Goal: Information Seeking & Learning: Learn about a topic

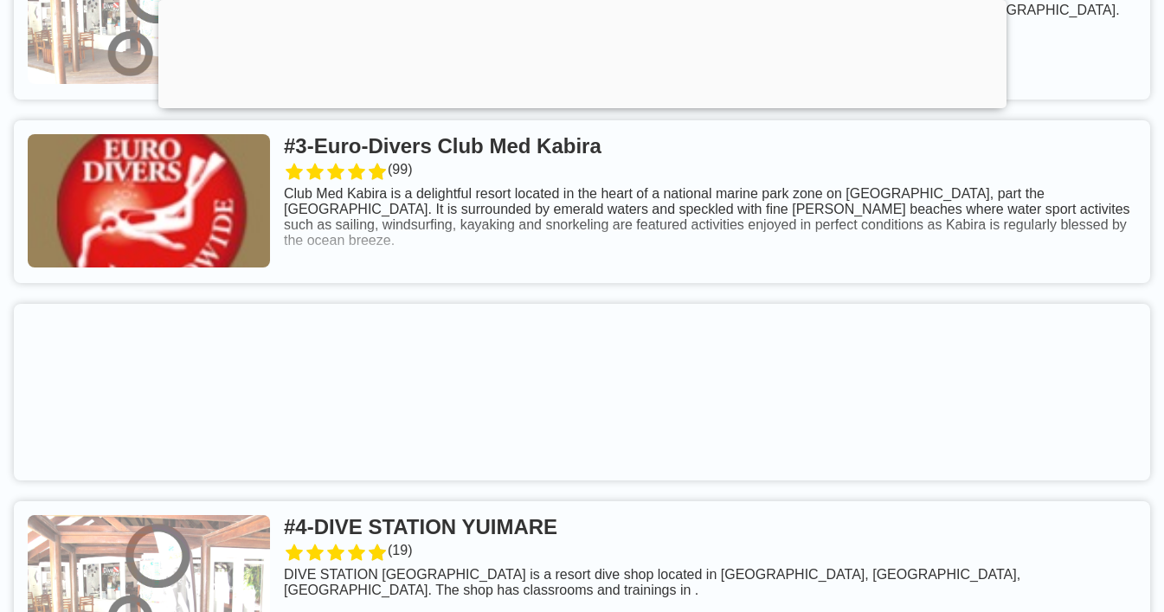
scroll to position [840, 0]
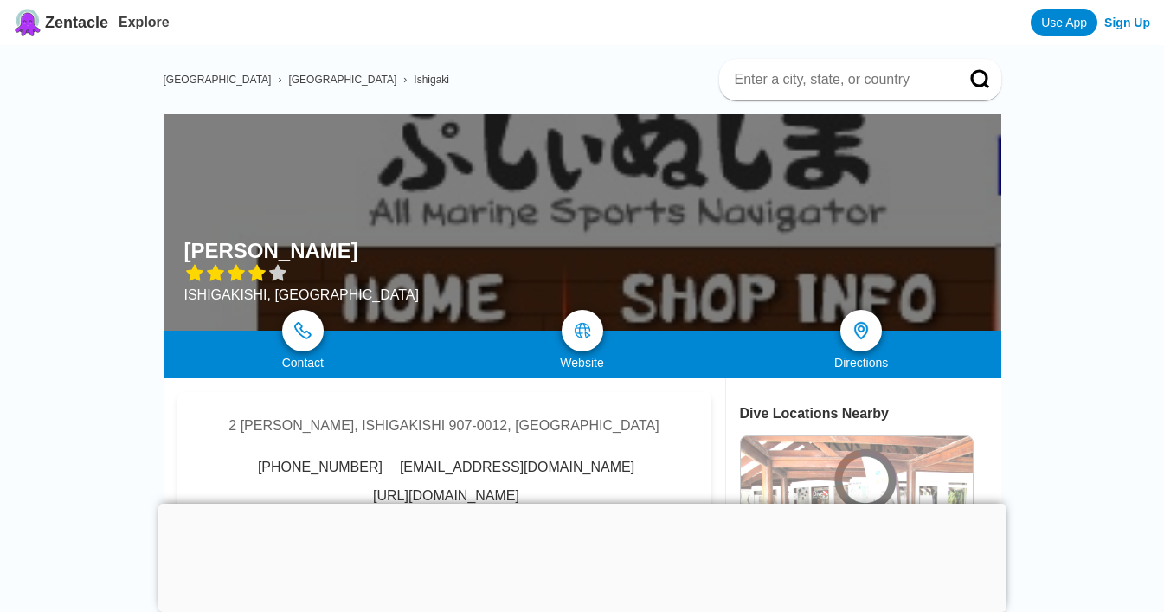
scroll to position [294, 0]
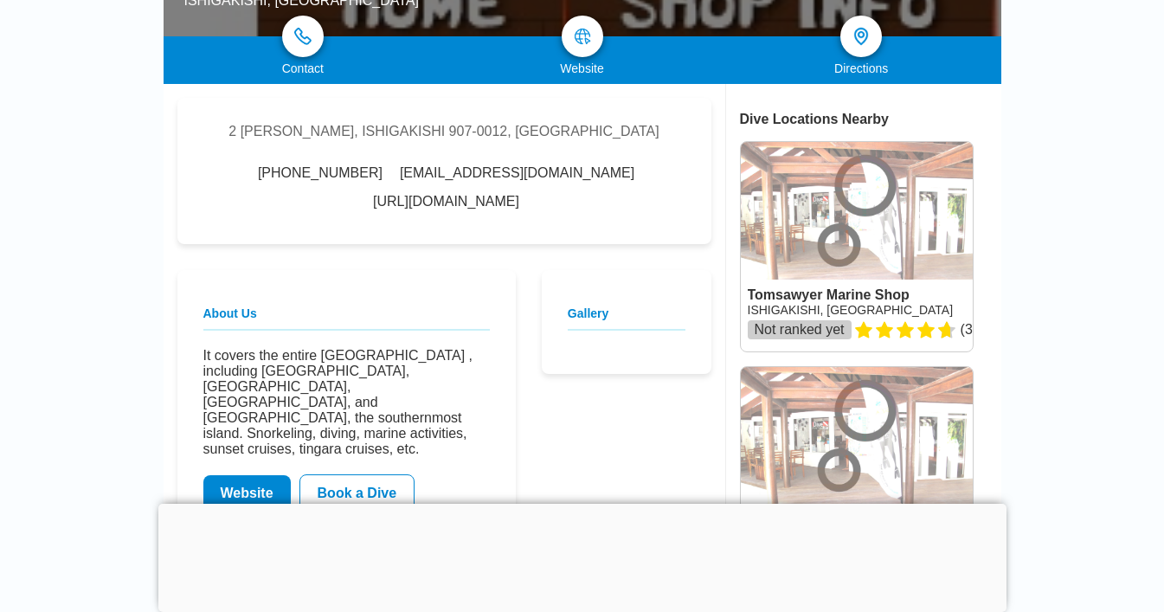
click at [452, 199] on link "[URL][DOMAIN_NAME]" at bounding box center [446, 202] width 146 height 16
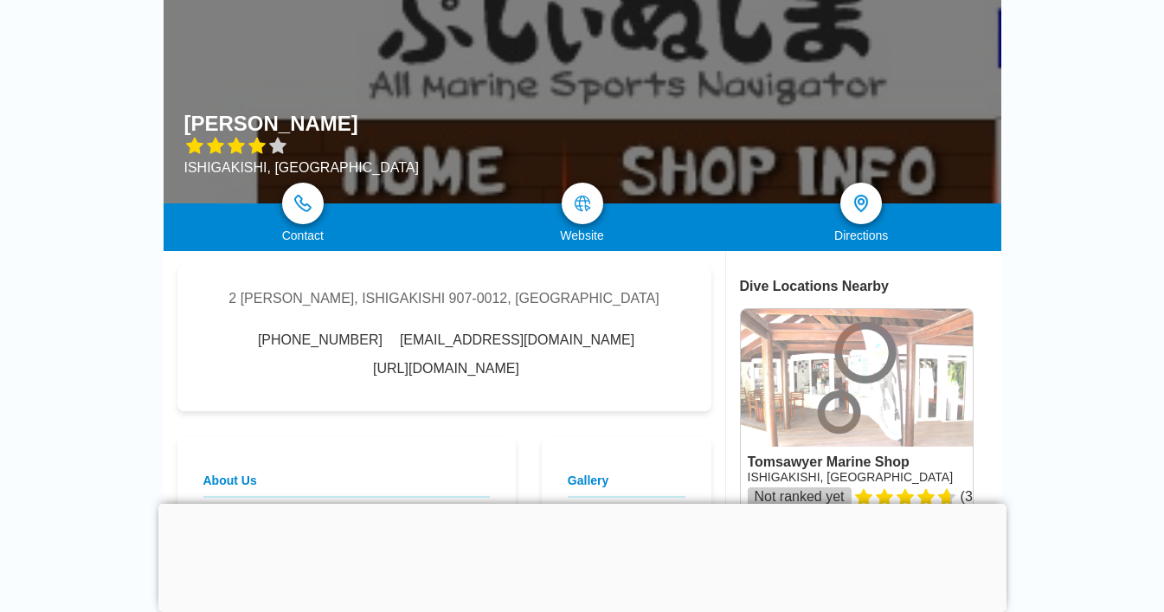
scroll to position [0, 0]
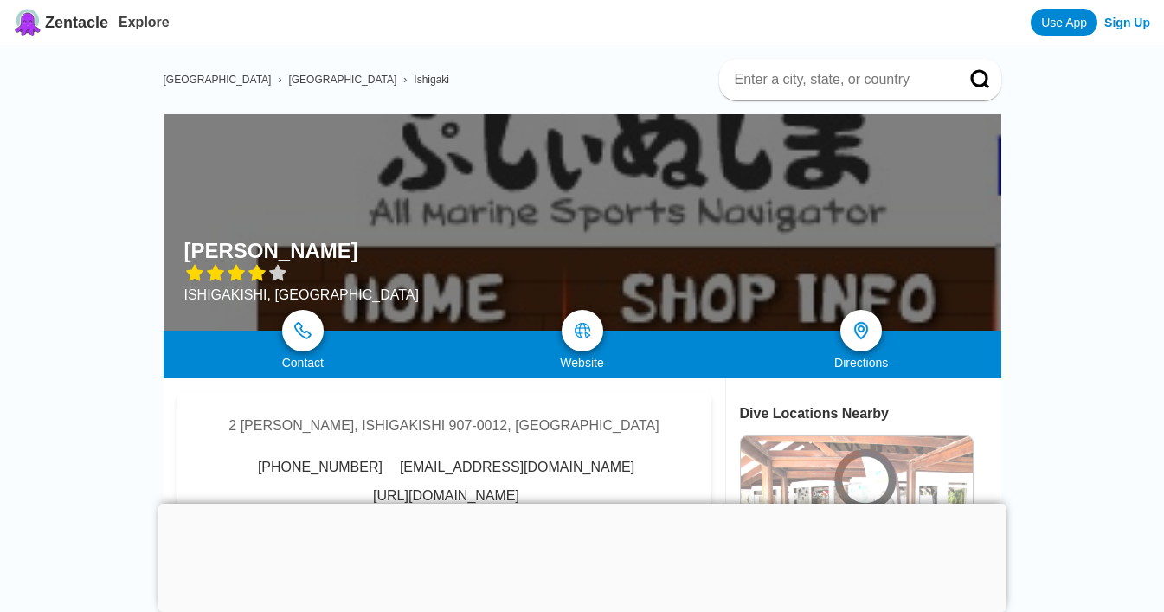
drag, startPoint x: 421, startPoint y: 260, endPoint x: 407, endPoint y: 247, distance: 19.0
click at [407, 247] on div at bounding box center [583, 222] width 838 height 216
click at [406, 252] on div "Pushynushima Ishigaki ISHIGAKISHI, Japan" at bounding box center [583, 222] width 838 height 216
copy div "[PERSON_NAME]"
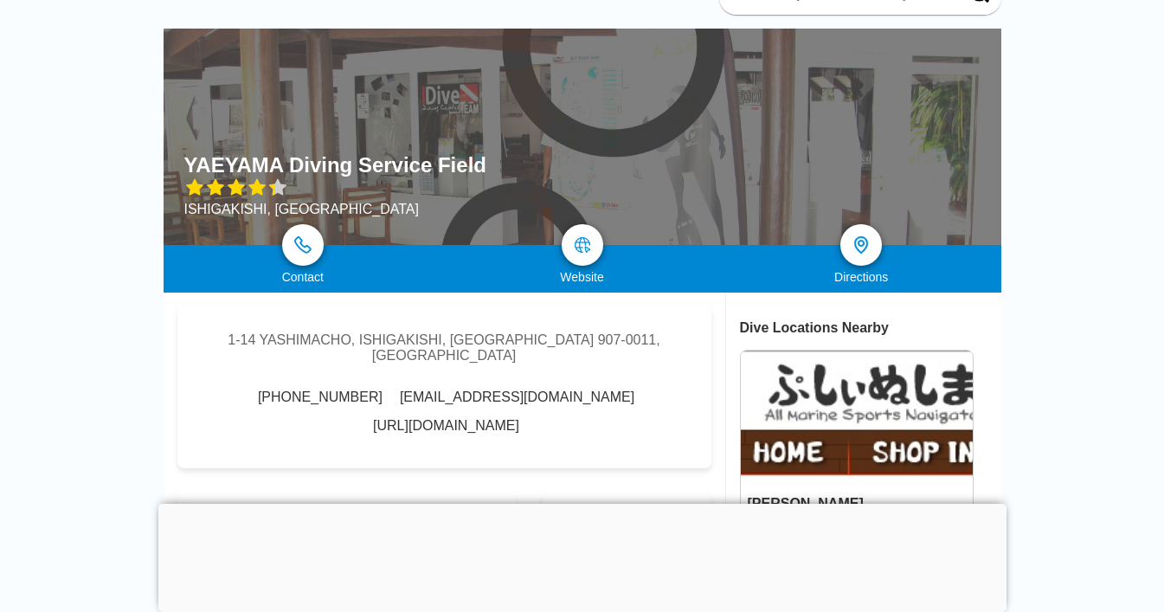
scroll to position [93, 0]
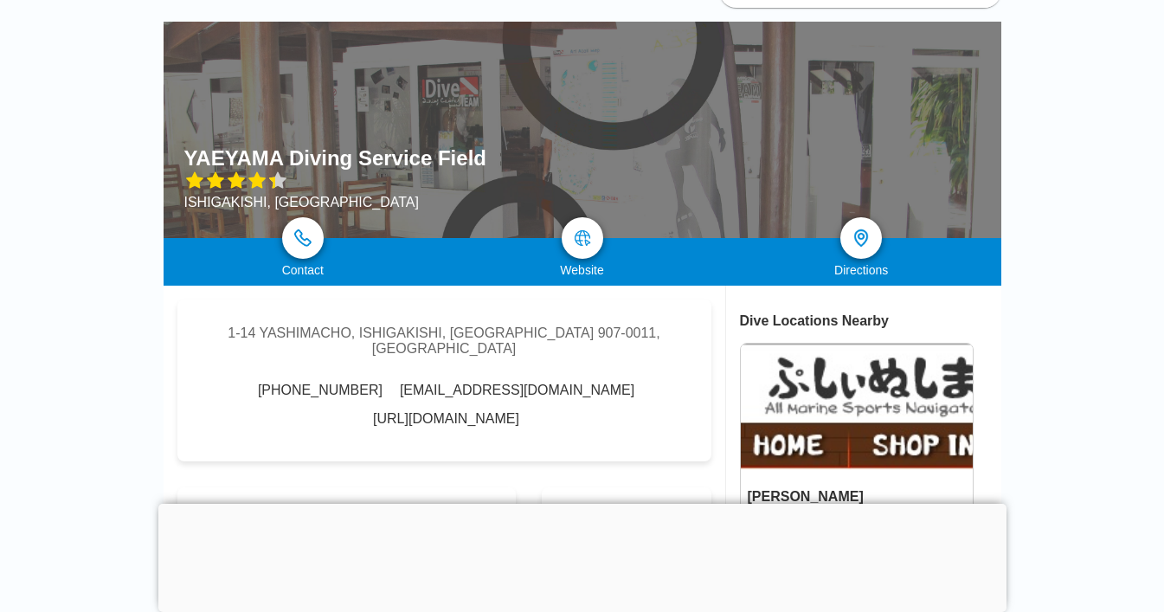
click at [497, 411] on link "[URL][DOMAIN_NAME]" at bounding box center [446, 419] width 146 height 16
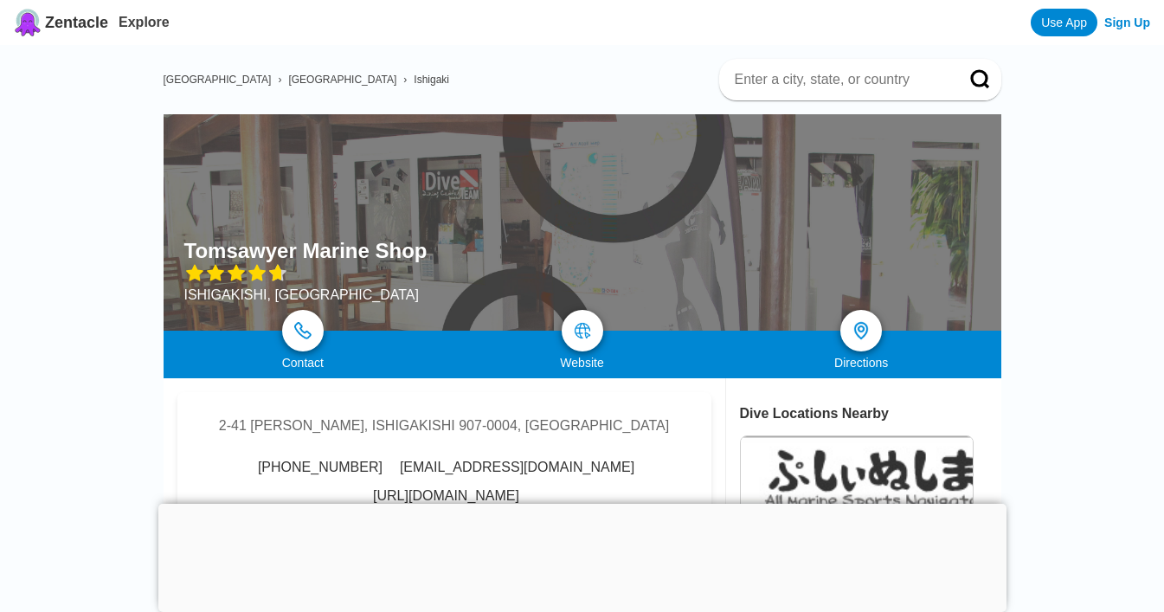
click at [448, 493] on link "http://www.ishigaki-tomsawyer.jp/" at bounding box center [446, 496] width 146 height 16
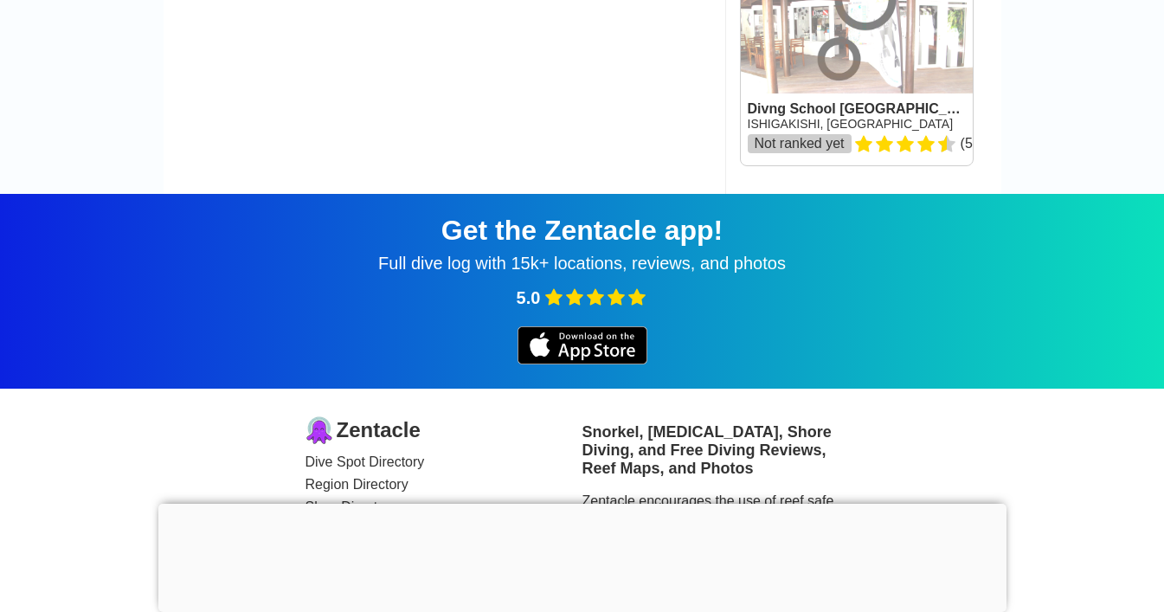
scroll to position [2722, 0]
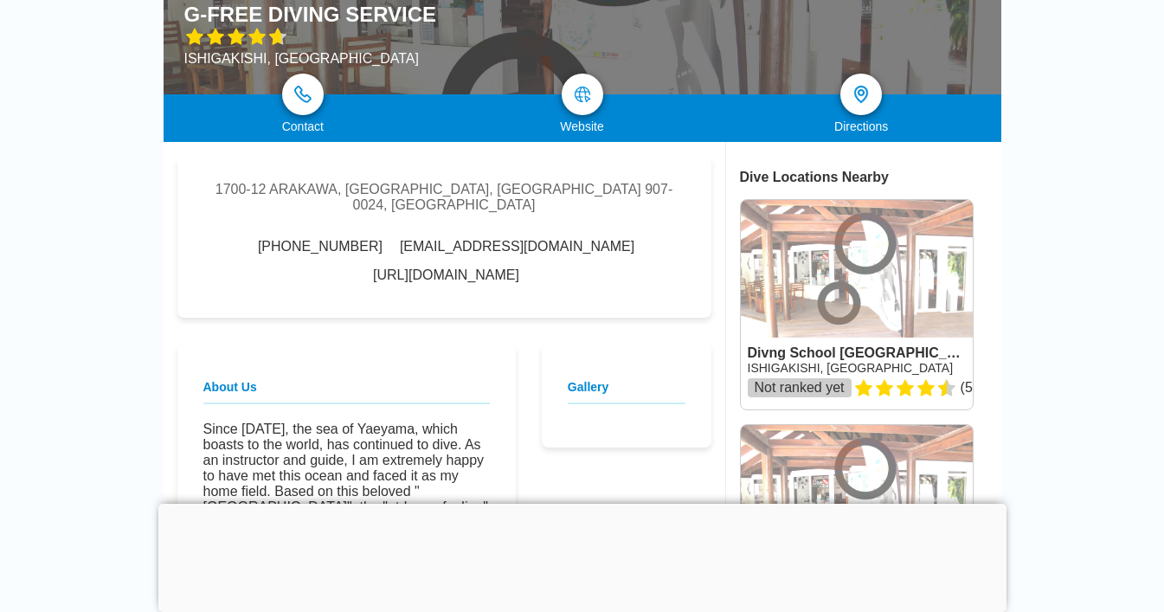
scroll to position [280, 0]
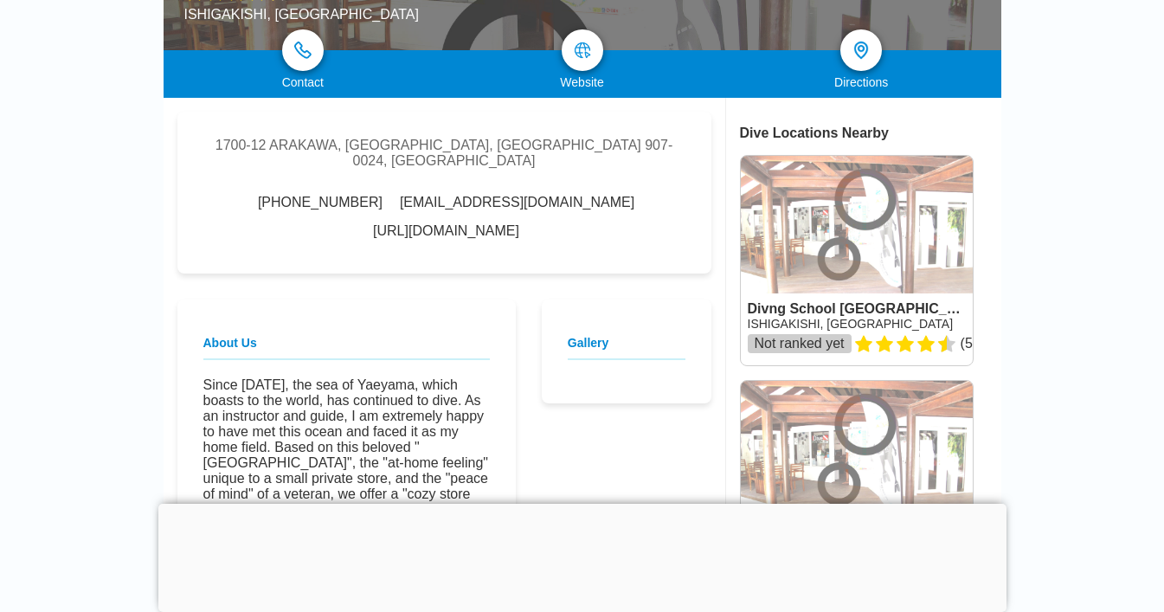
click at [519, 223] on link "https://g-free.co.jp/" at bounding box center [446, 231] width 146 height 16
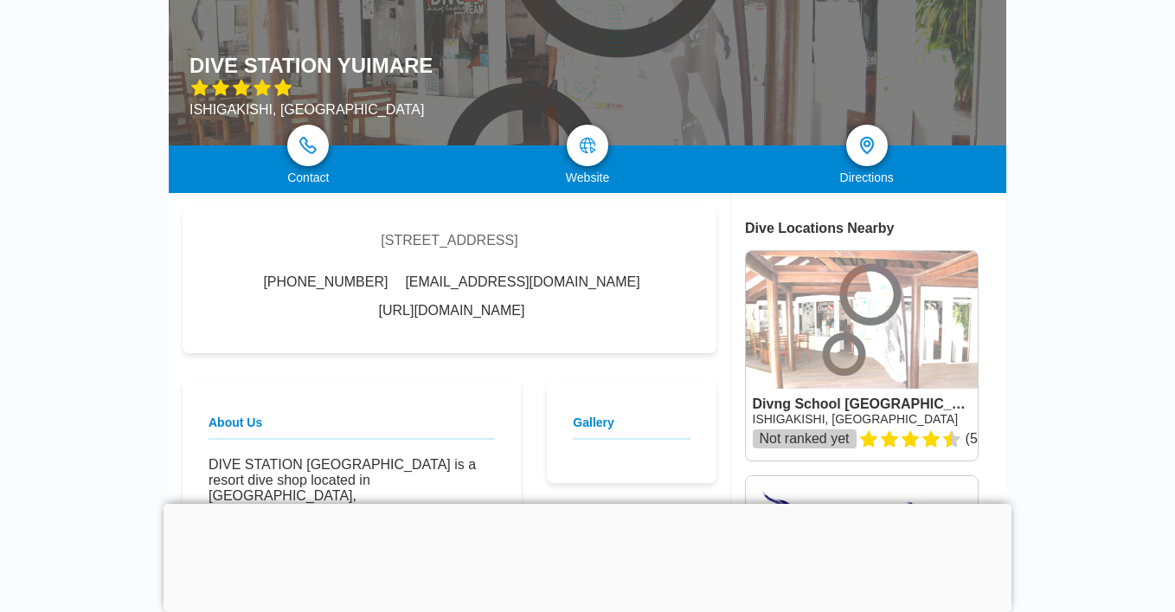
scroll to position [192, 0]
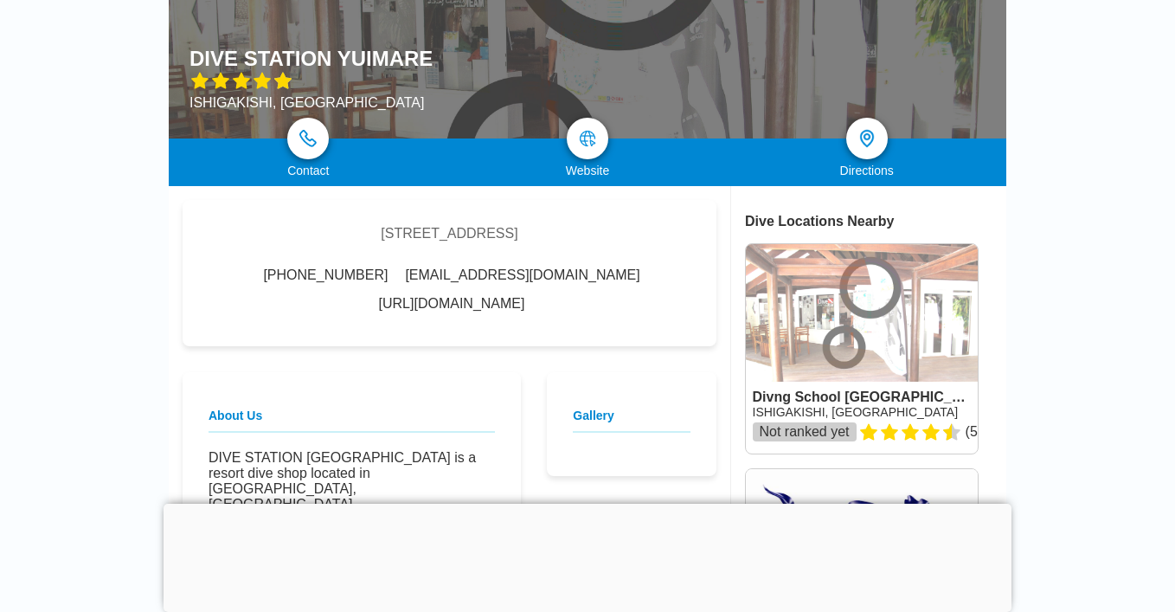
click at [525, 296] on link "http://yuimare.com/" at bounding box center [452, 304] width 146 height 16
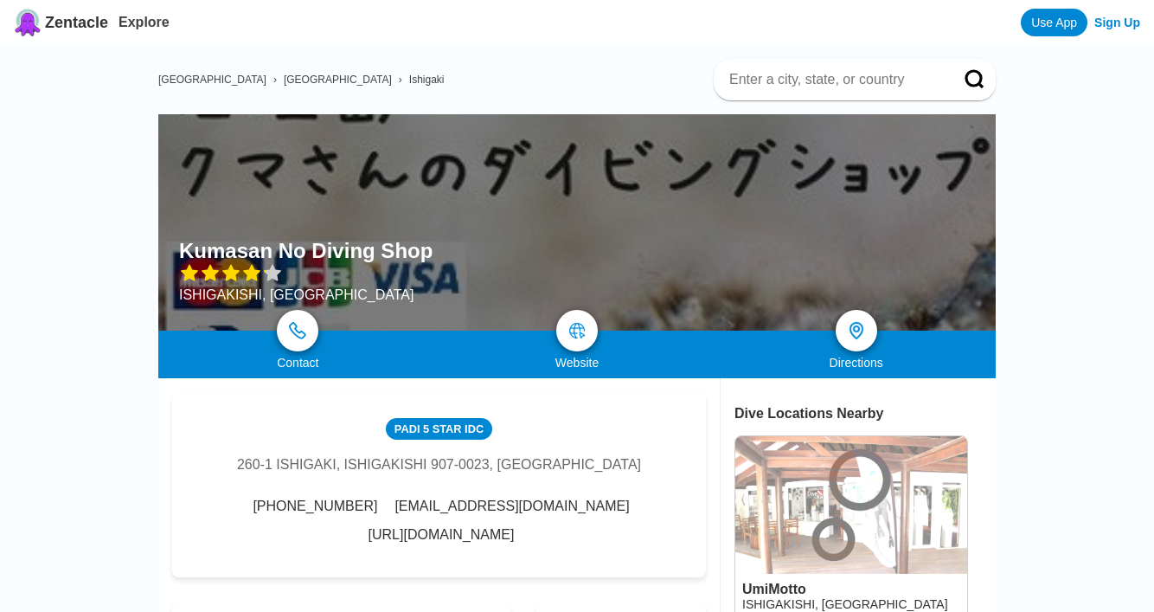
click at [515, 527] on link "http://www.kumasan.info/" at bounding box center [442, 535] width 146 height 16
